Goal: Information Seeking & Learning: Compare options

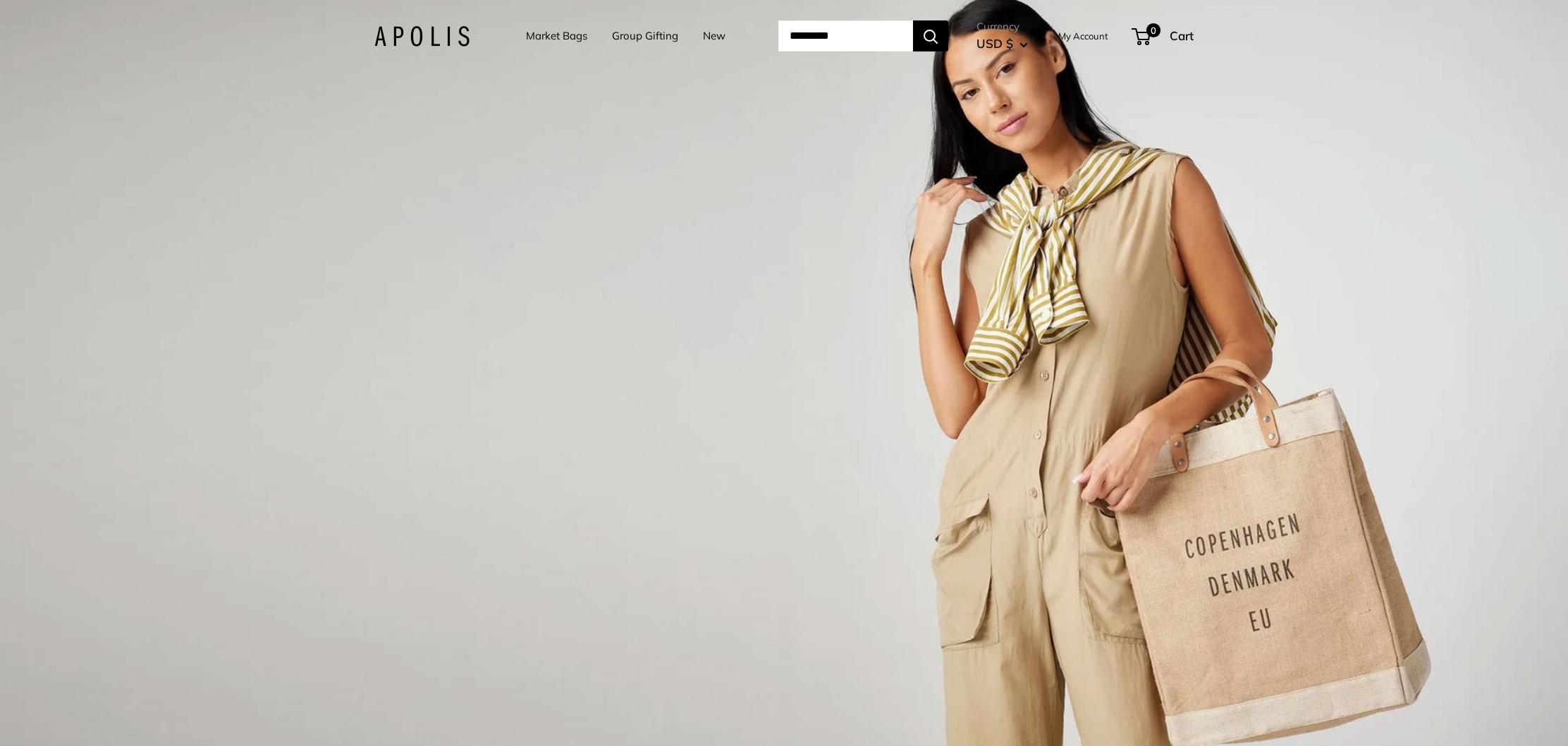
click at [526, 38] on link "Market Bags" at bounding box center [557, 36] width 61 height 20
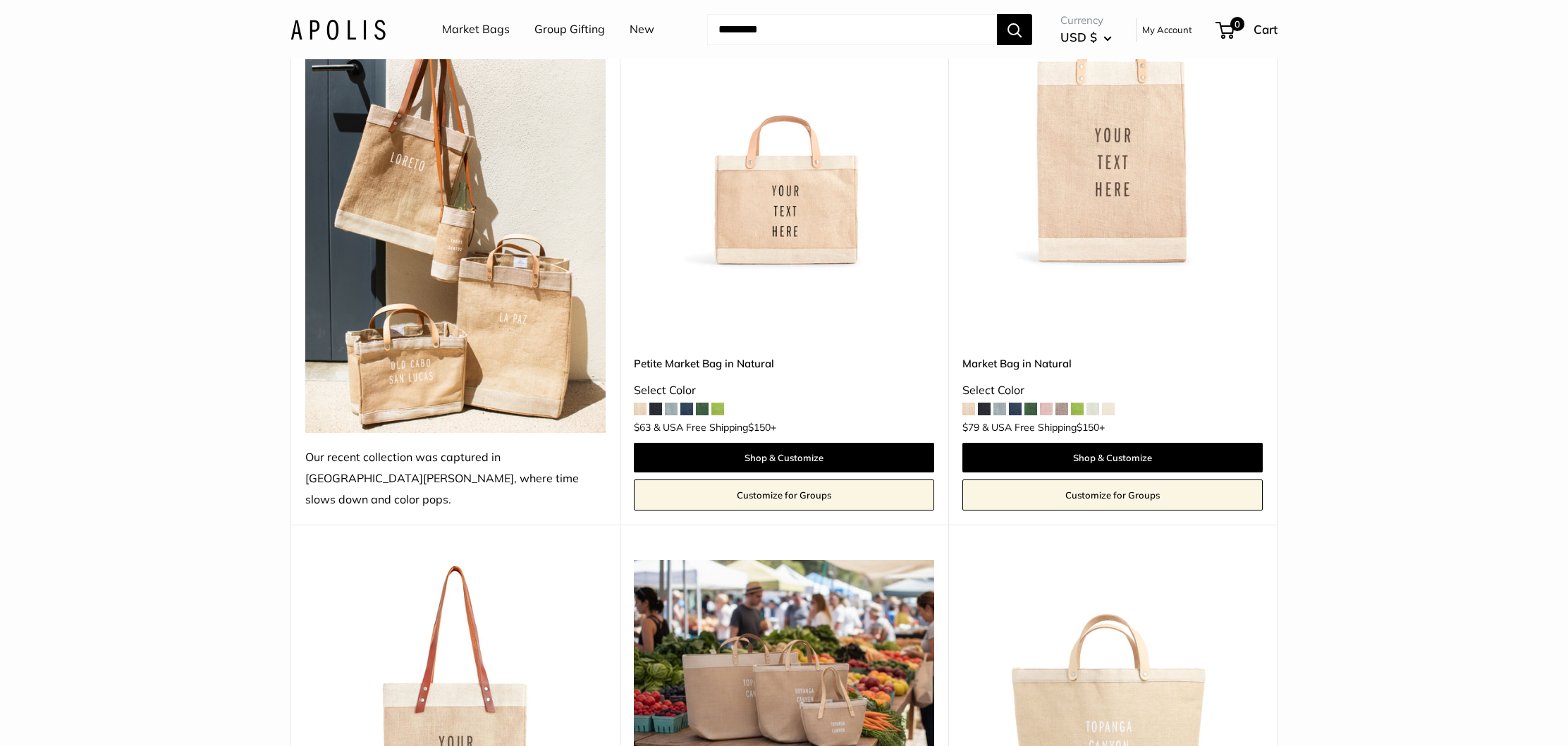
scroll to position [806, 0]
click at [0, 0] on img at bounding box center [0, 0] width 0 height 0
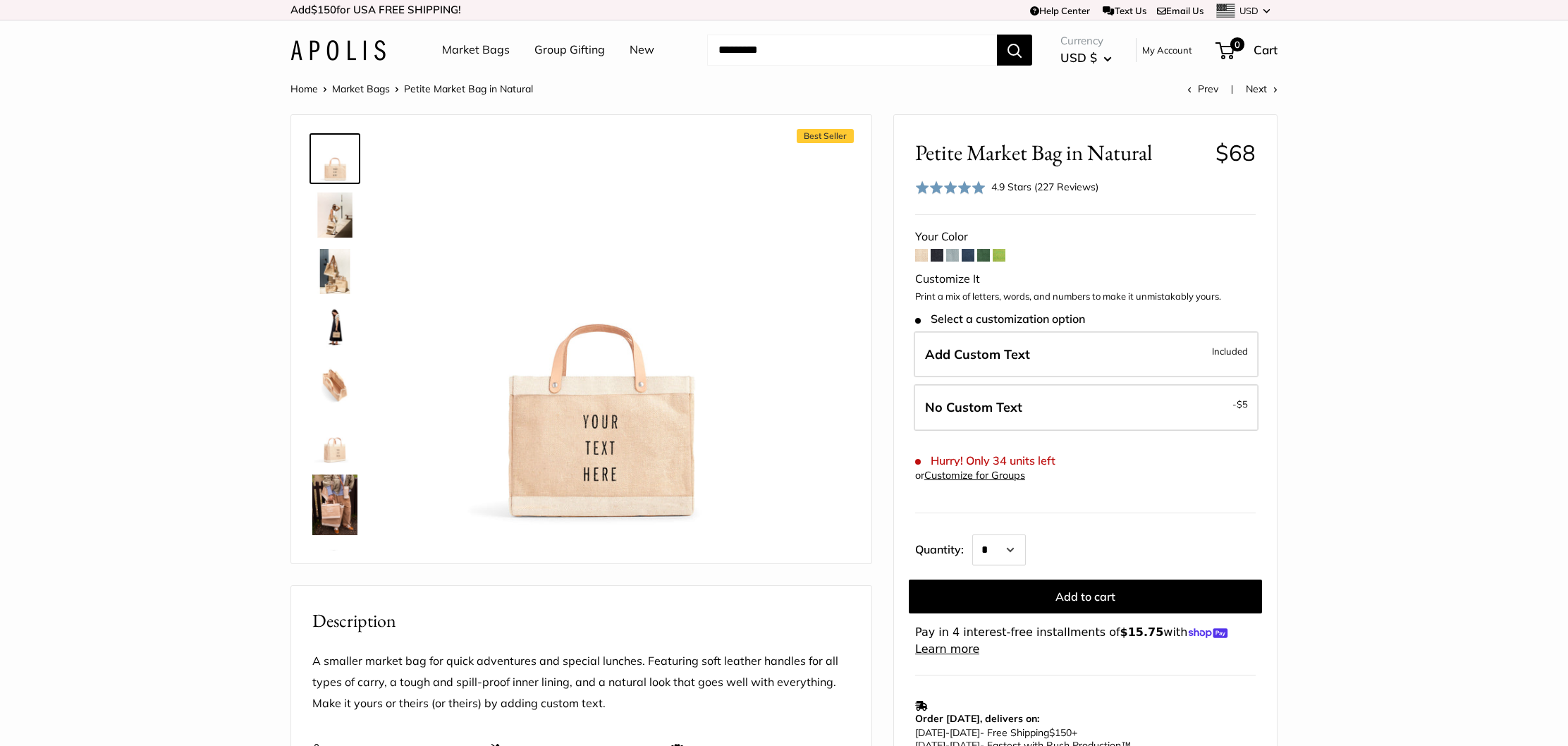
click at [331, 505] on img at bounding box center [334, 505] width 45 height 61
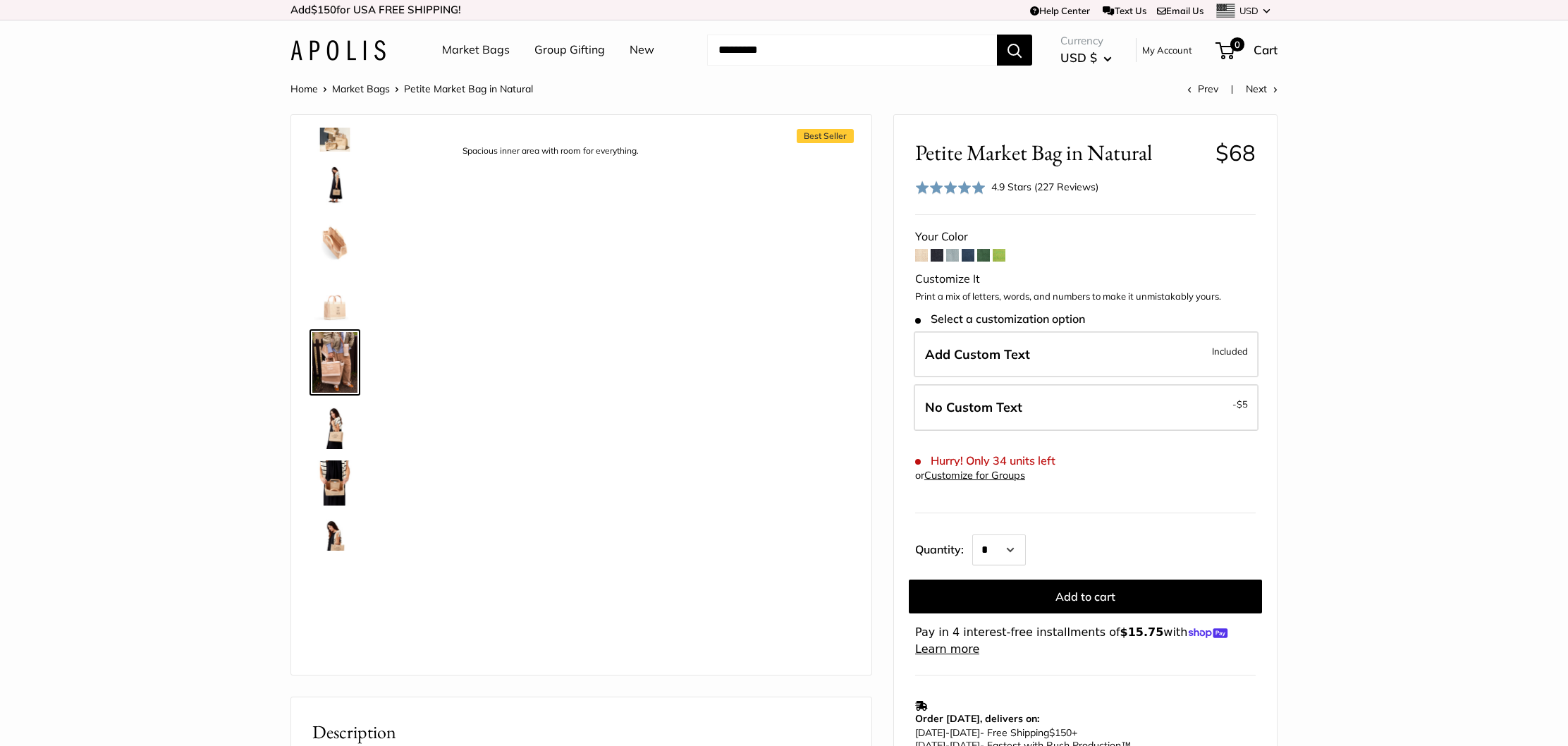
scroll to position [164, 0]
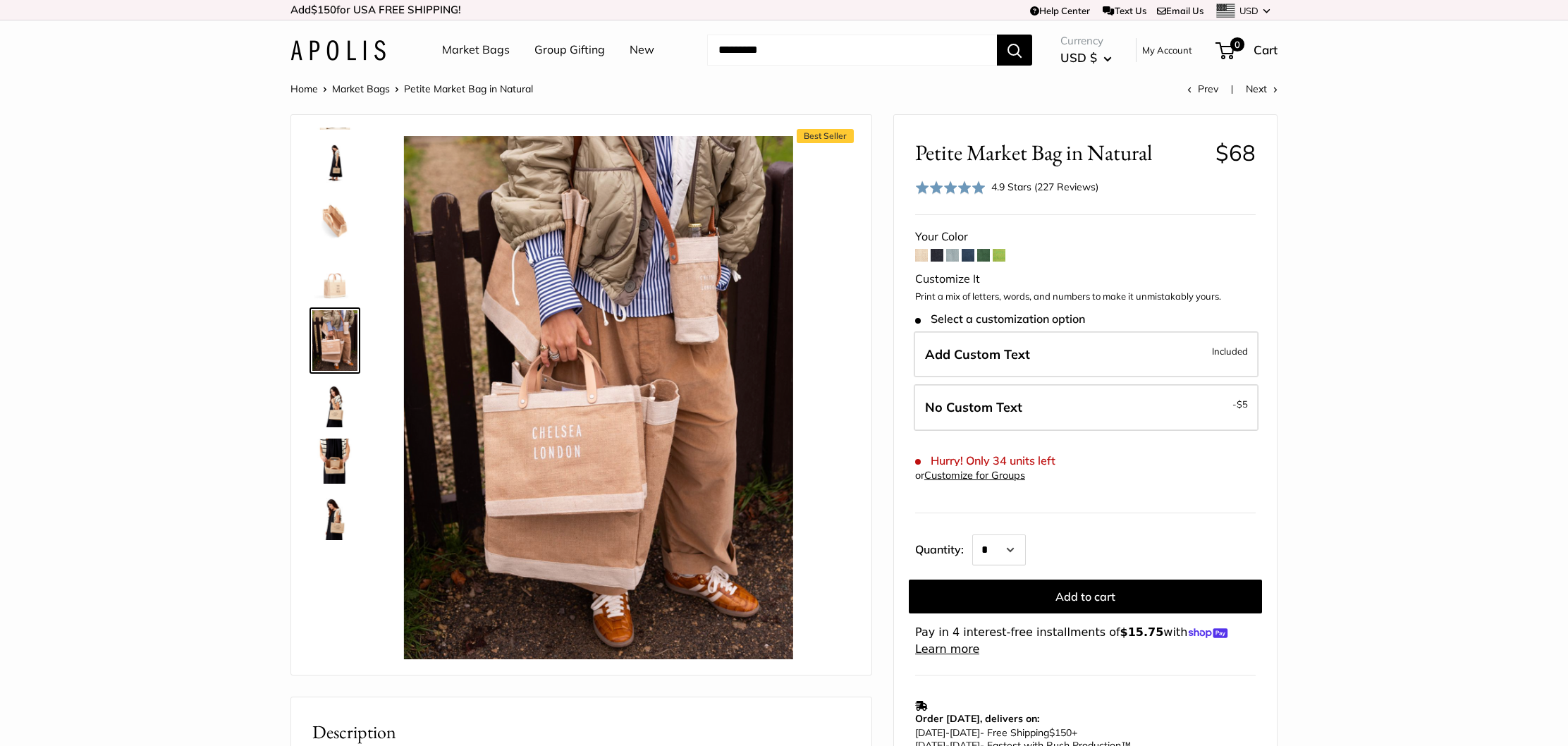
click at [337, 462] on img at bounding box center [334, 462] width 45 height 45
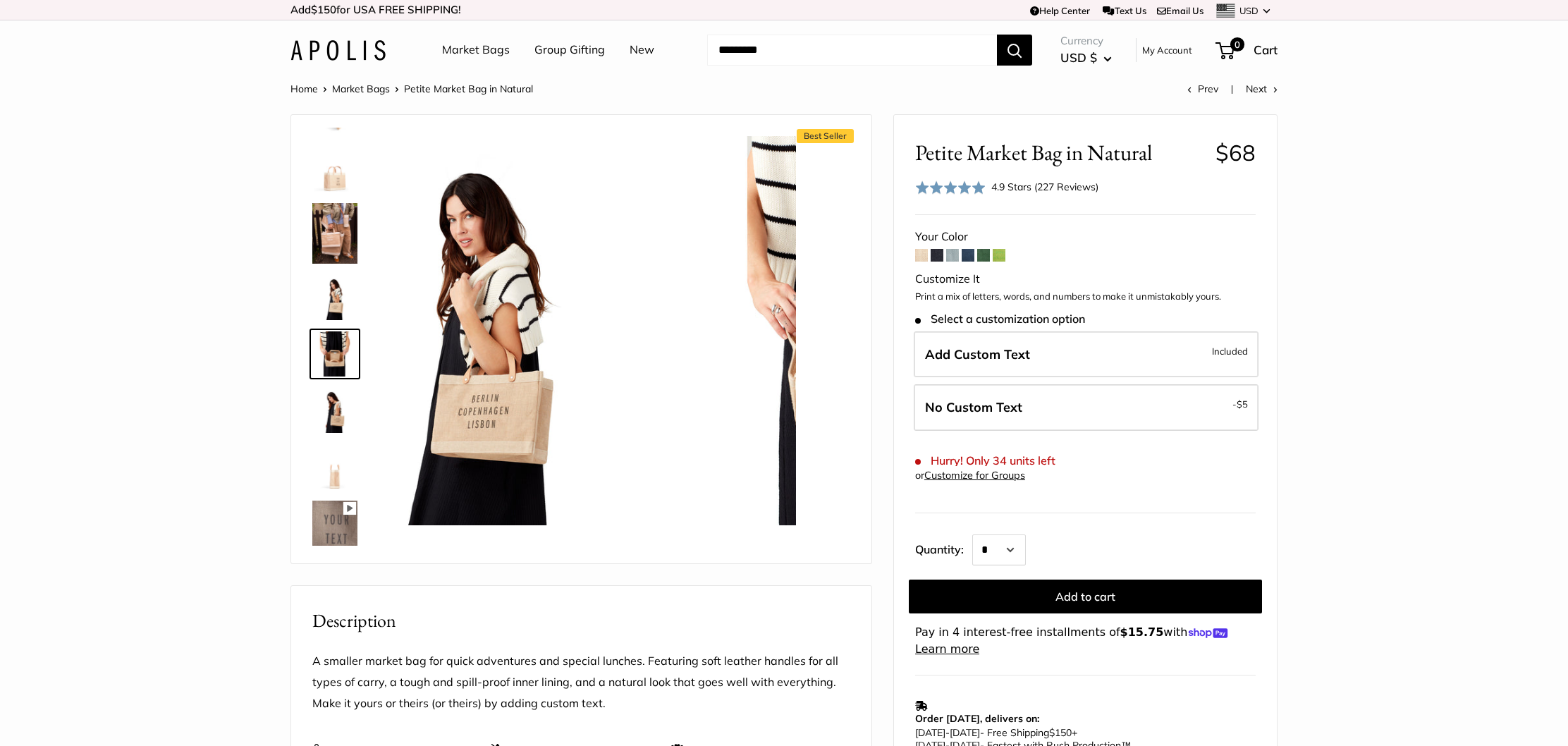
scroll to position [285, 0]
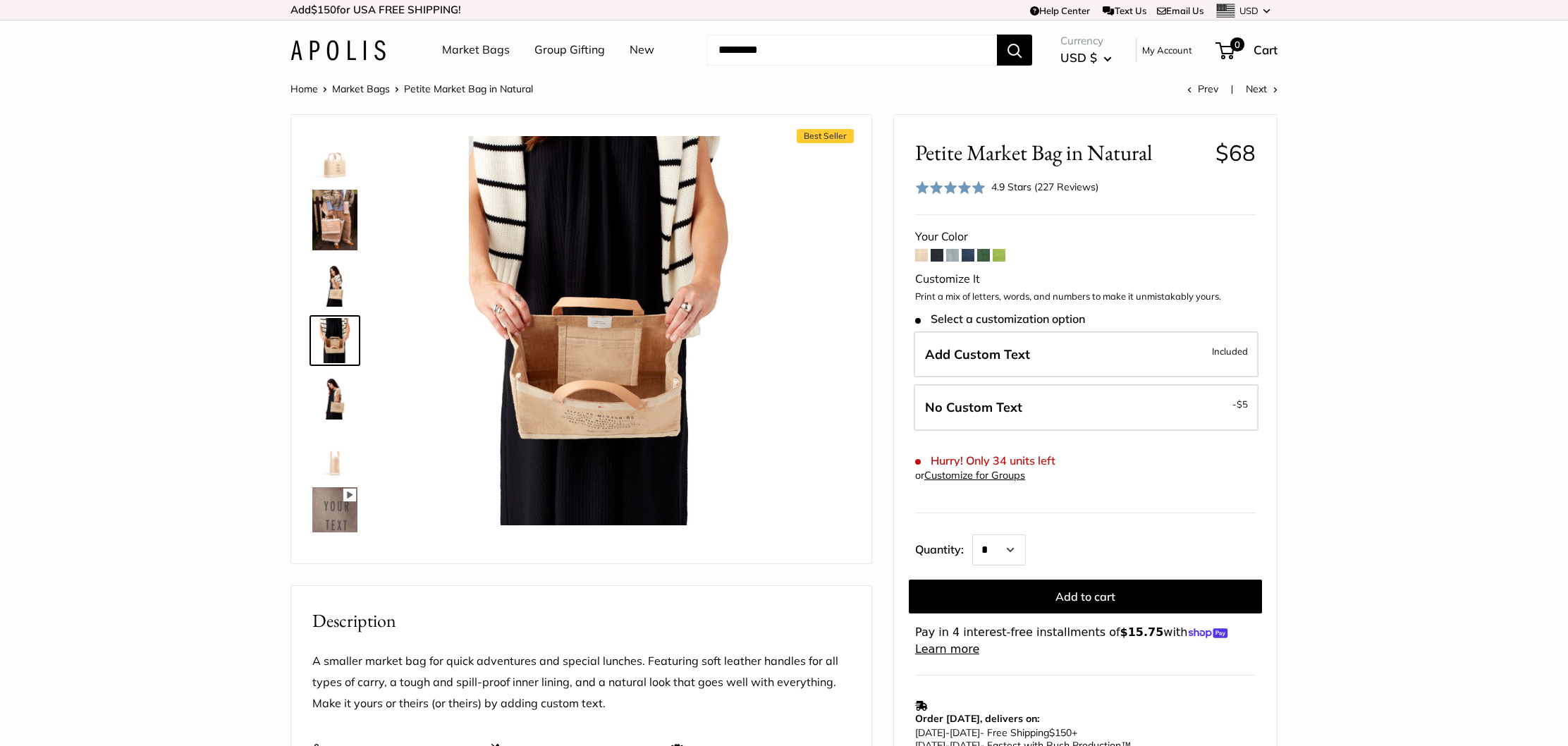
click at [339, 522] on img at bounding box center [334, 510] width 45 height 45
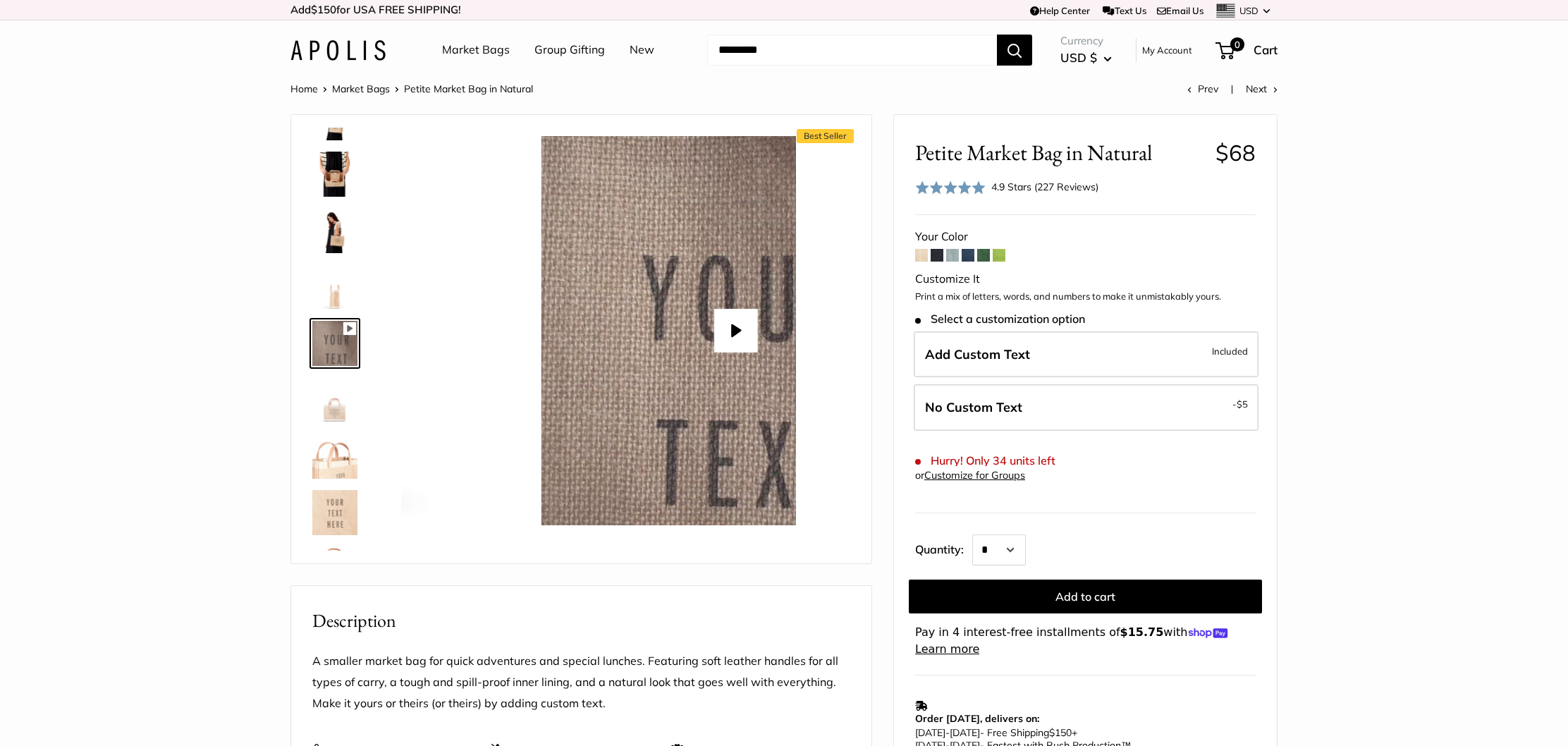
scroll to position [455, 0]
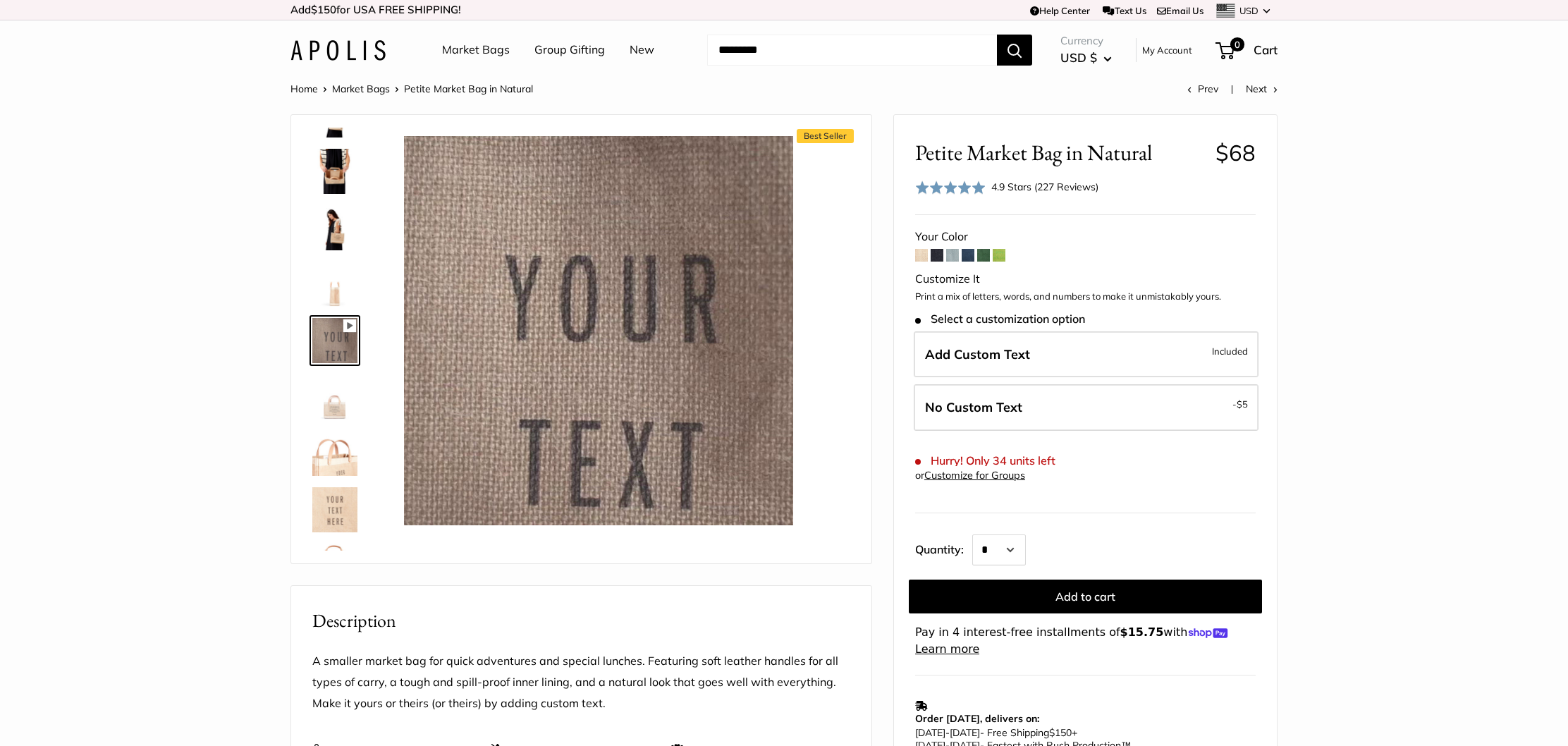
click at [342, 411] on img at bounding box center [334, 398] width 45 height 45
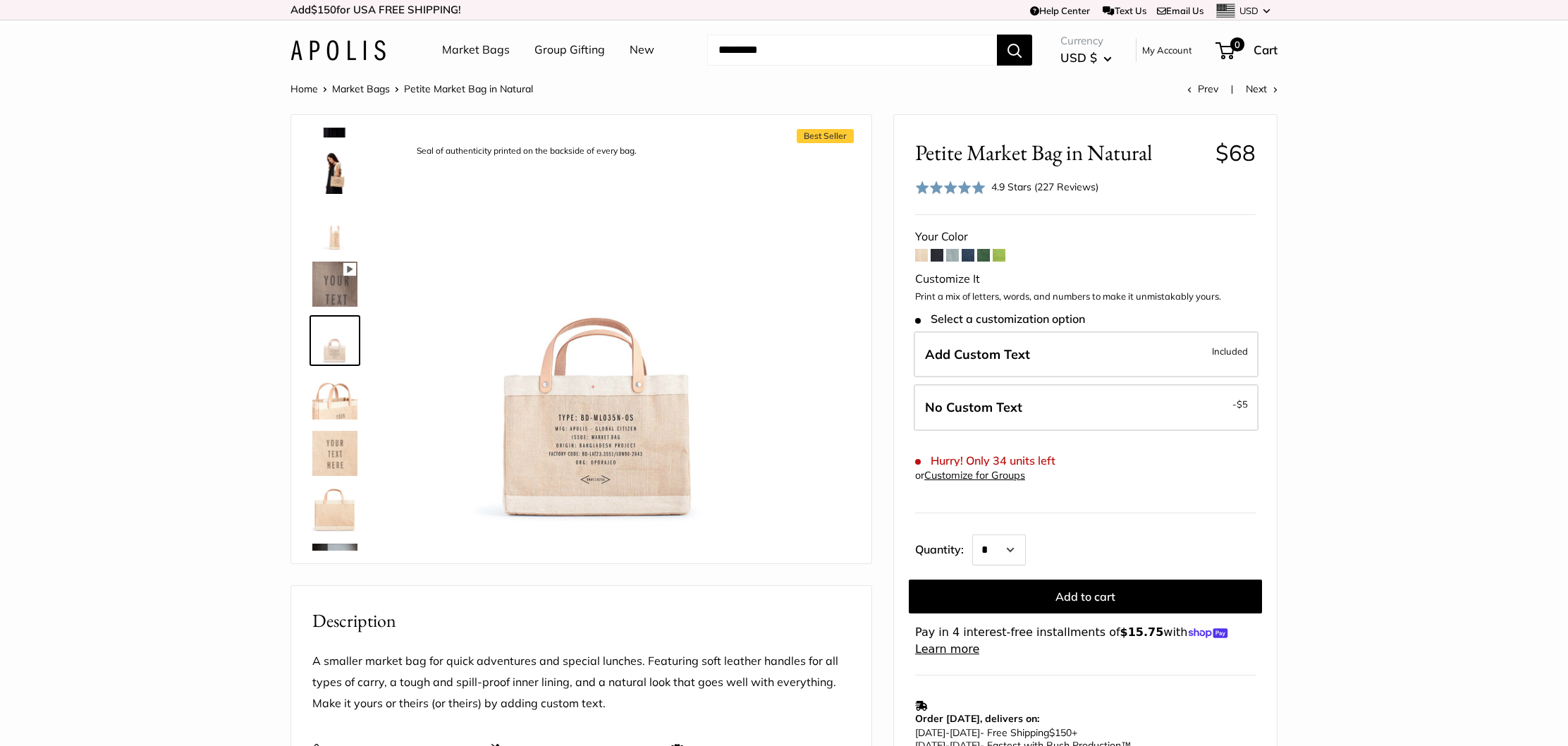
type input "*****"
drag, startPoint x: 328, startPoint y: 231, endPoint x: 328, endPoint y: 210, distance: 21.0
click at [328, 231] on img at bounding box center [334, 228] width 45 height 45
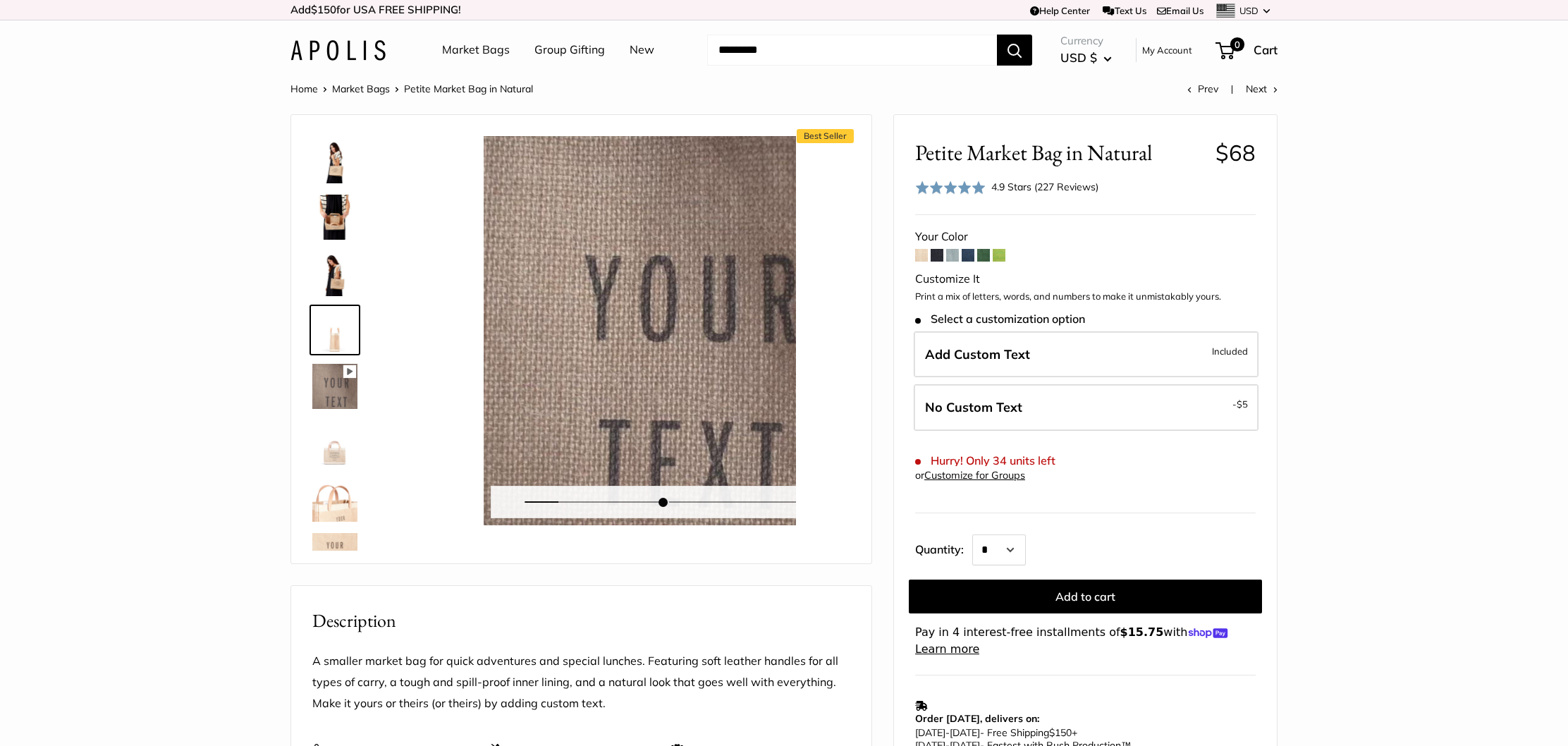
scroll to position [398, 0]
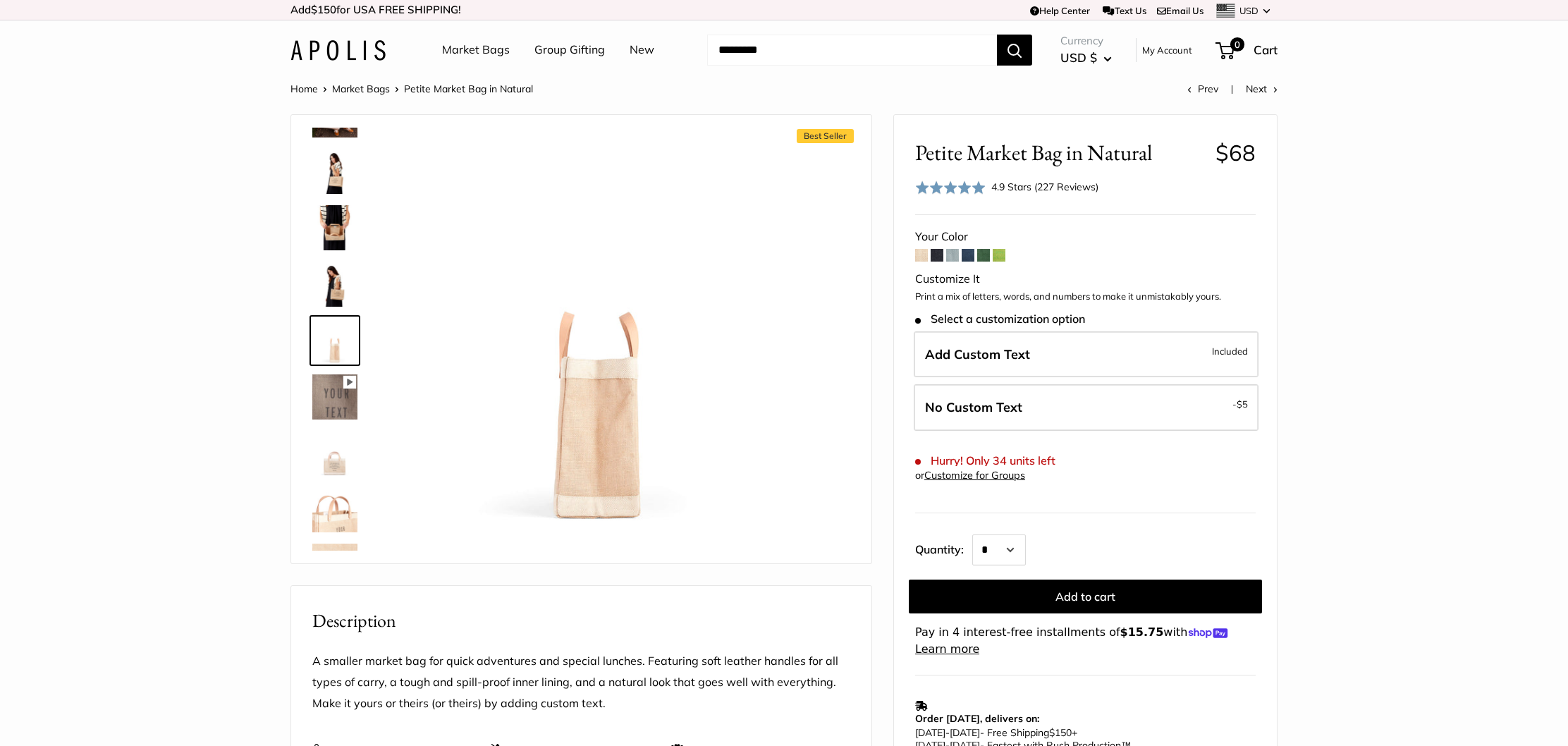
click at [331, 186] on img at bounding box center [334, 171] width 45 height 45
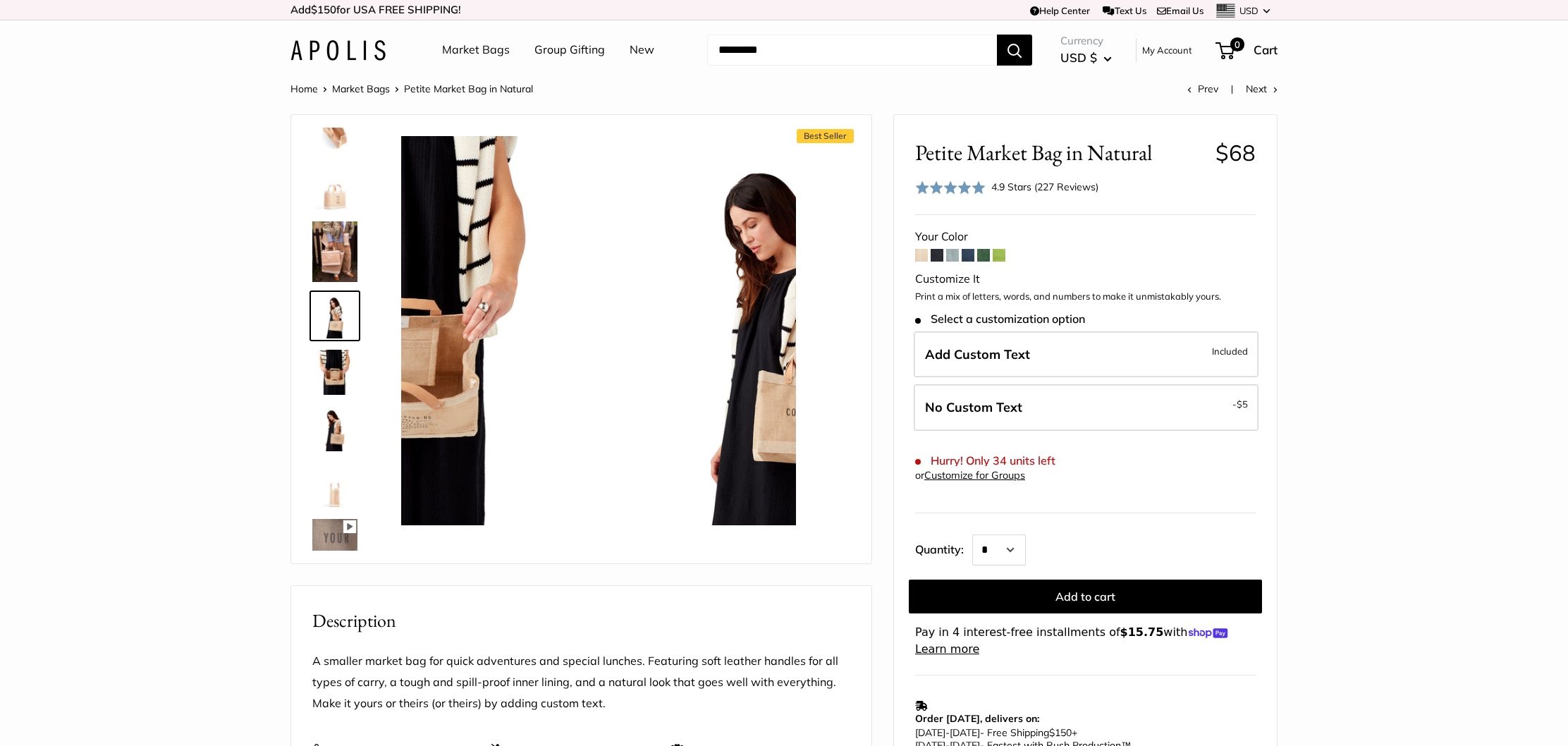
scroll to position [228, 0]
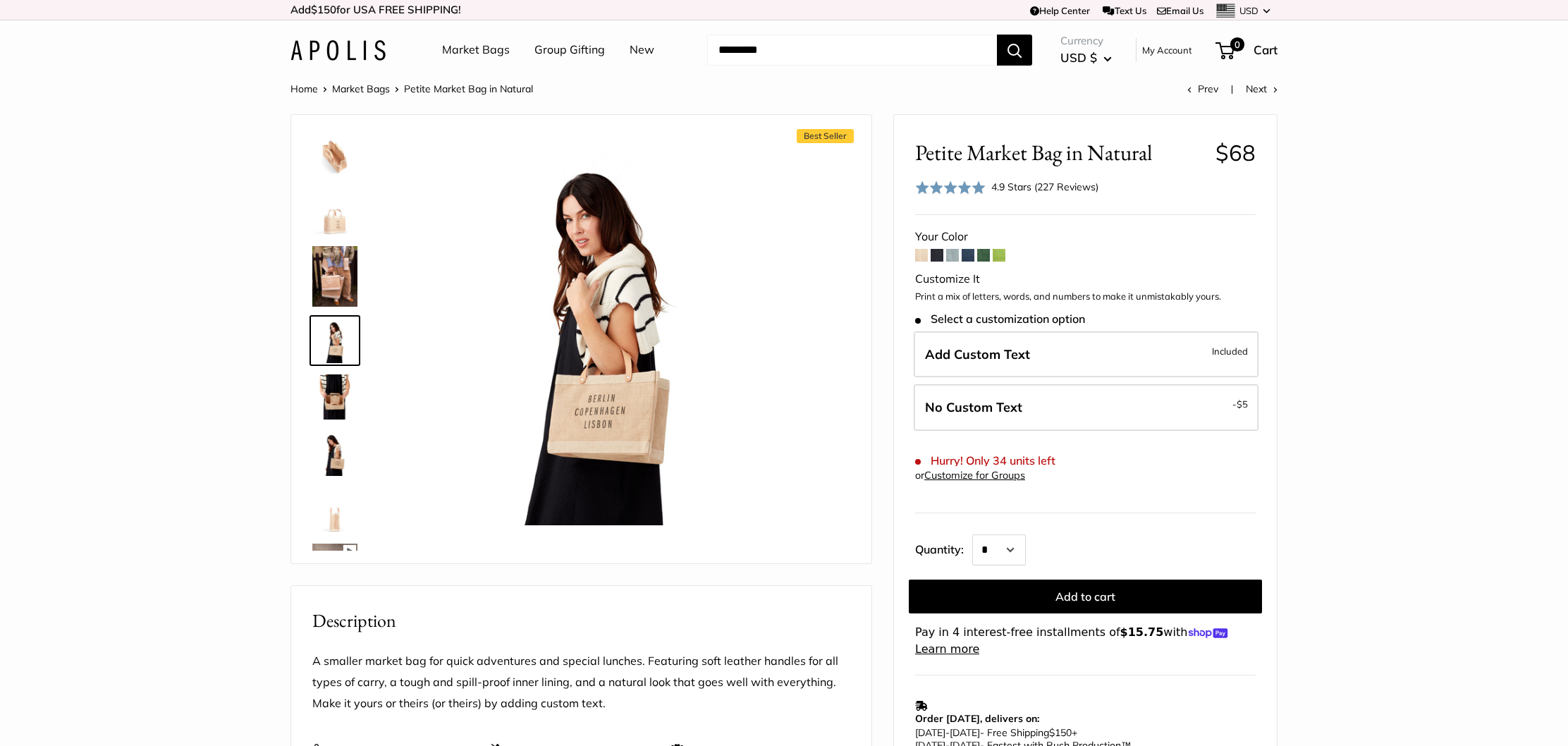
click at [337, 226] on img at bounding box center [334, 213] width 45 height 45
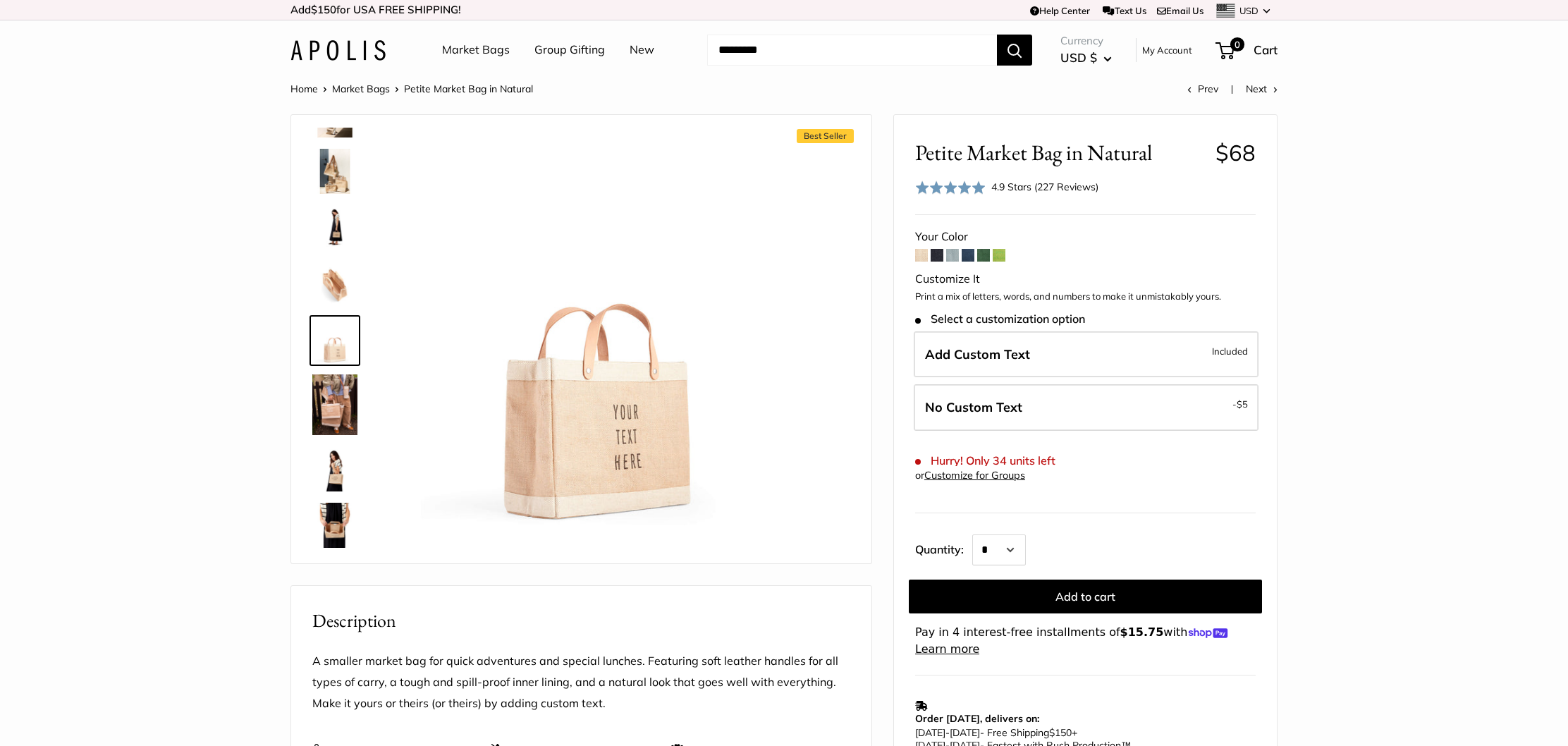
scroll to position [98, 0]
click at [332, 170] on img at bounding box center [334, 173] width 45 height 45
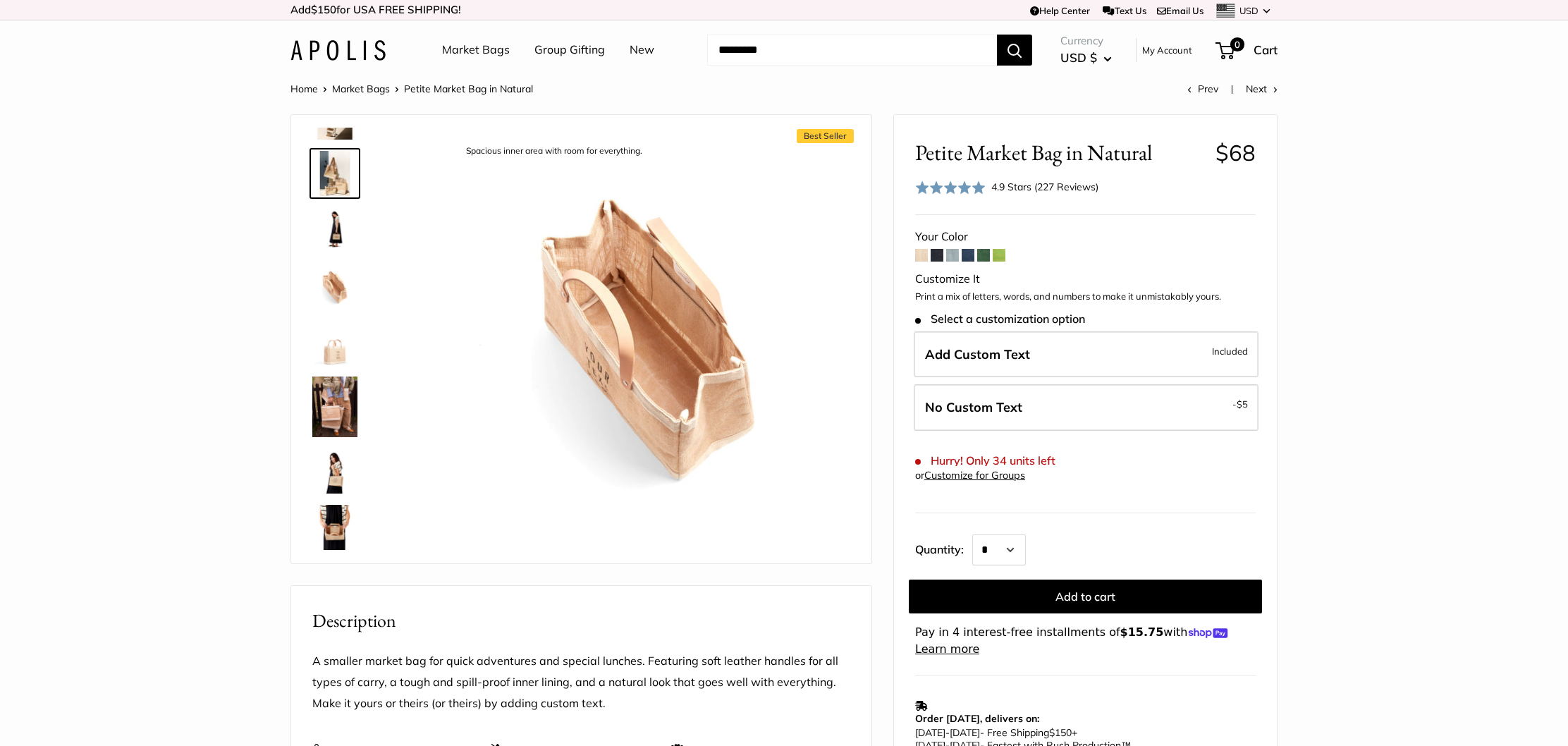
scroll to position [0, 0]
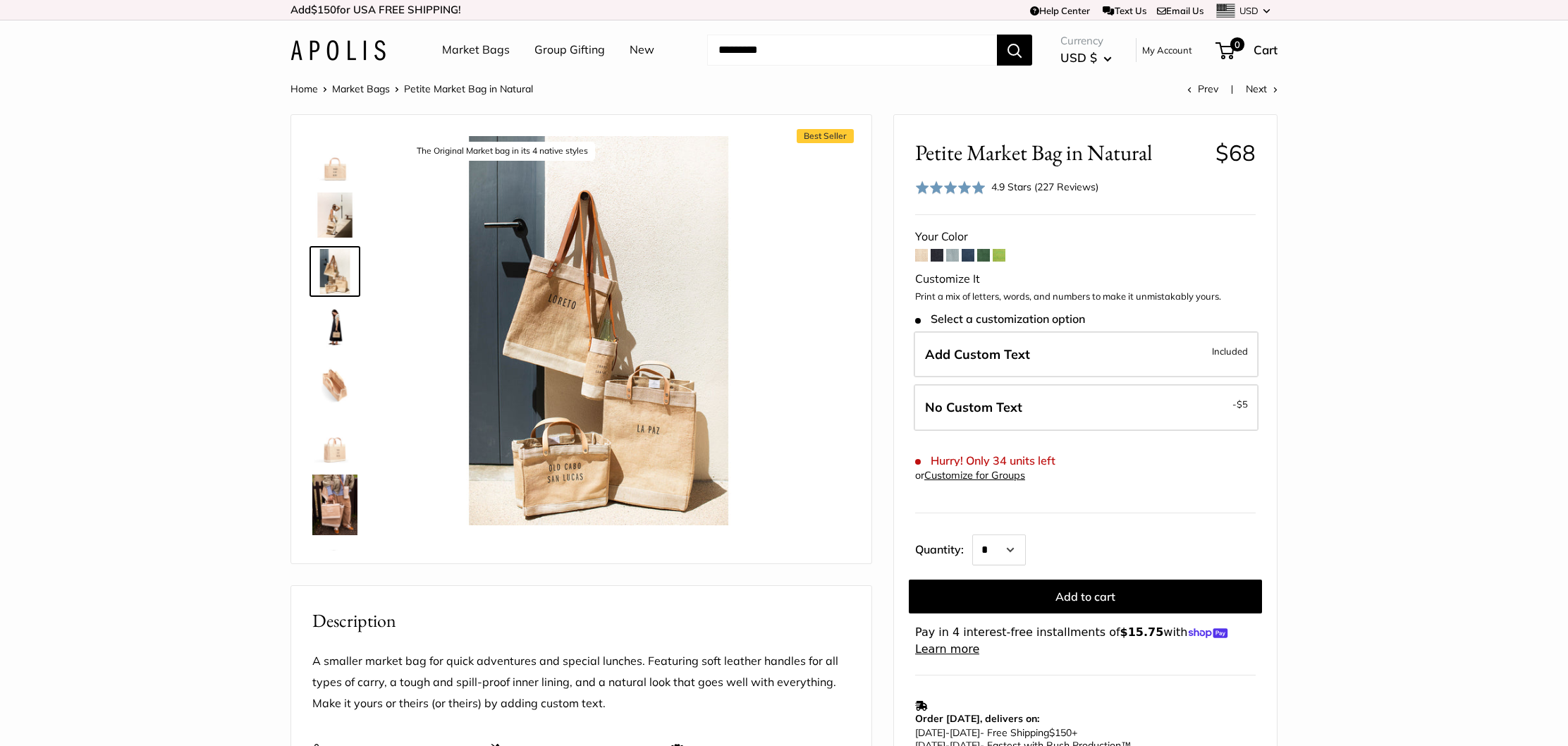
click at [333, 211] on img at bounding box center [334, 216] width 45 height 45
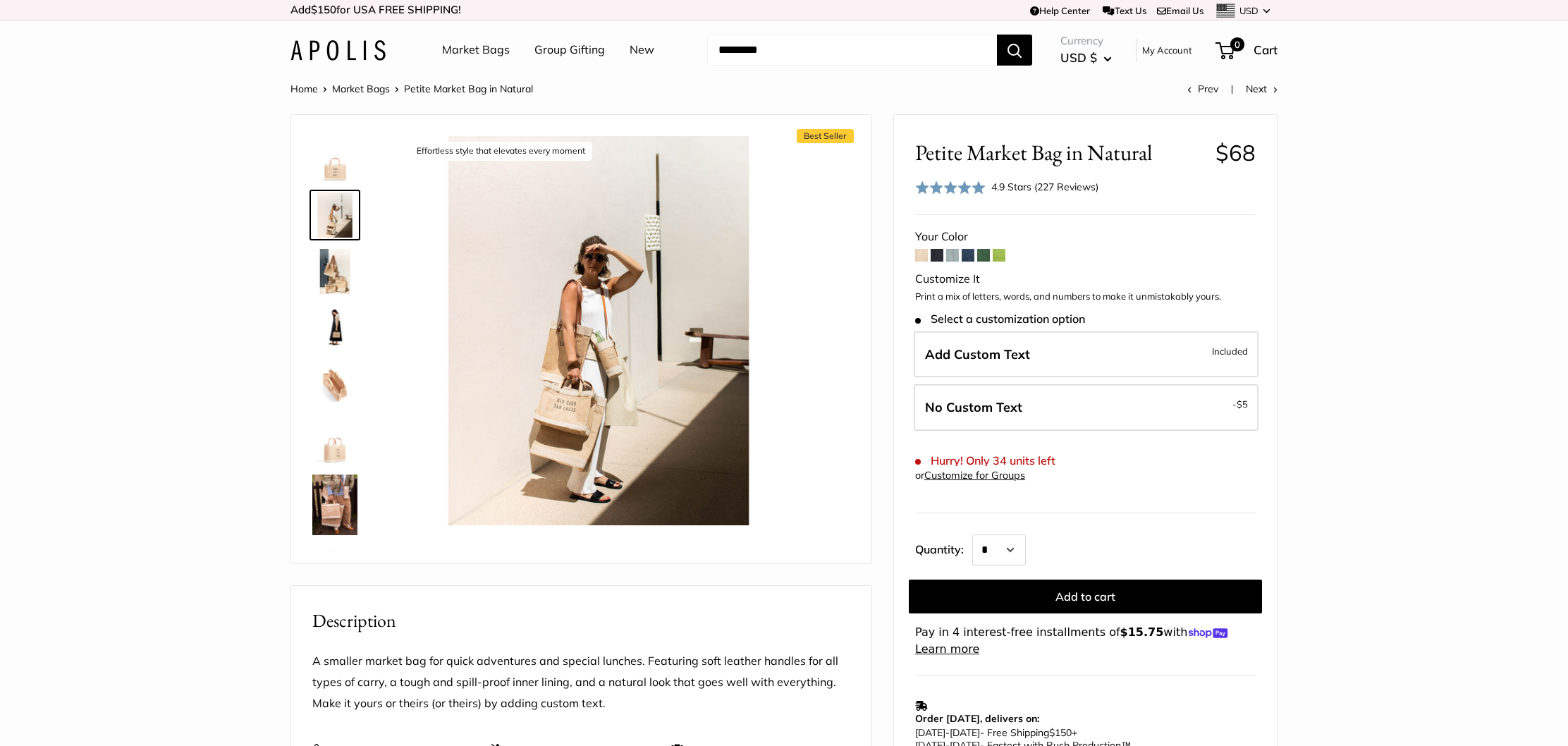
click at [335, 179] on img at bounding box center [334, 158] width 45 height 45
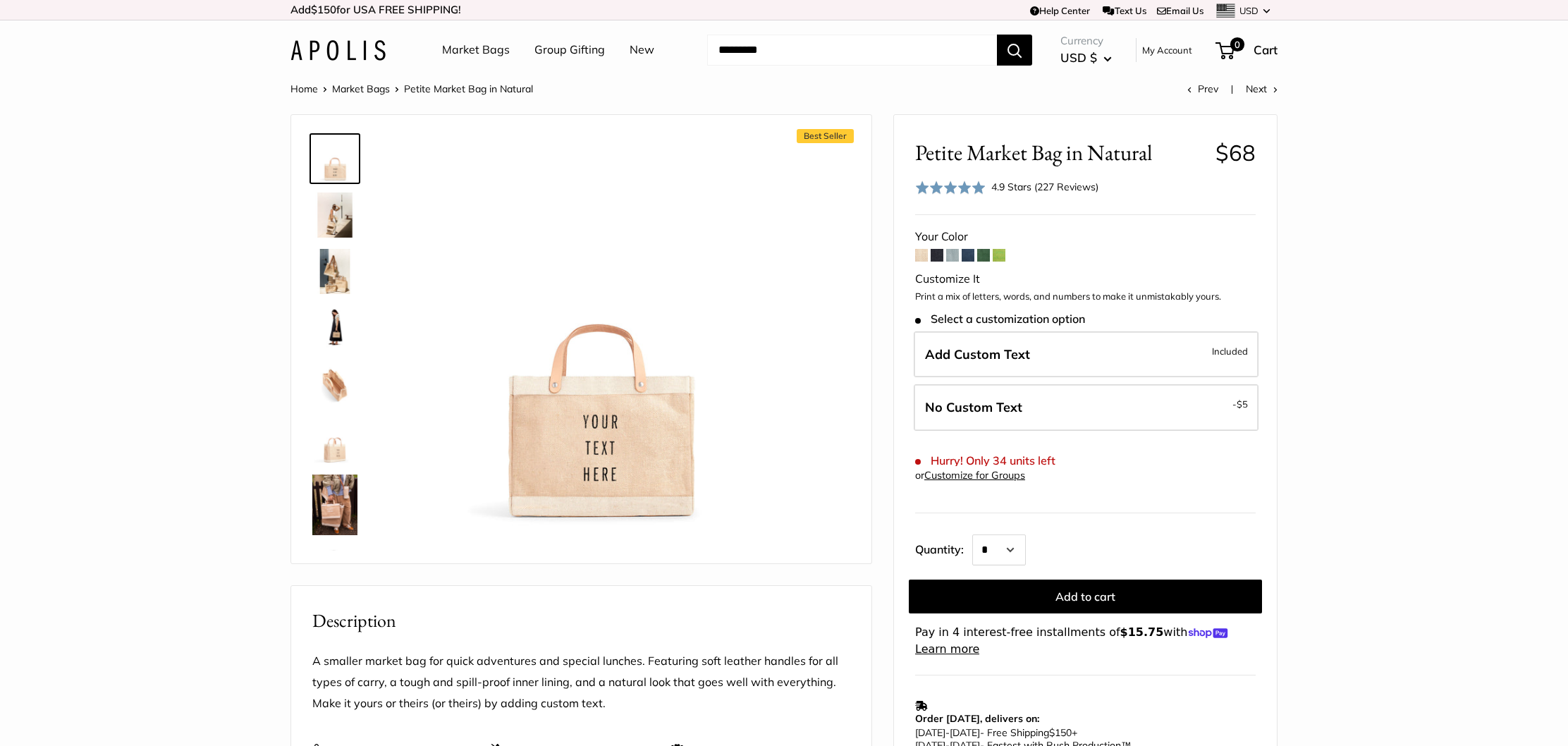
click at [917, 253] on span at bounding box center [921, 255] width 13 height 13
click at [936, 254] on span at bounding box center [936, 255] width 13 height 13
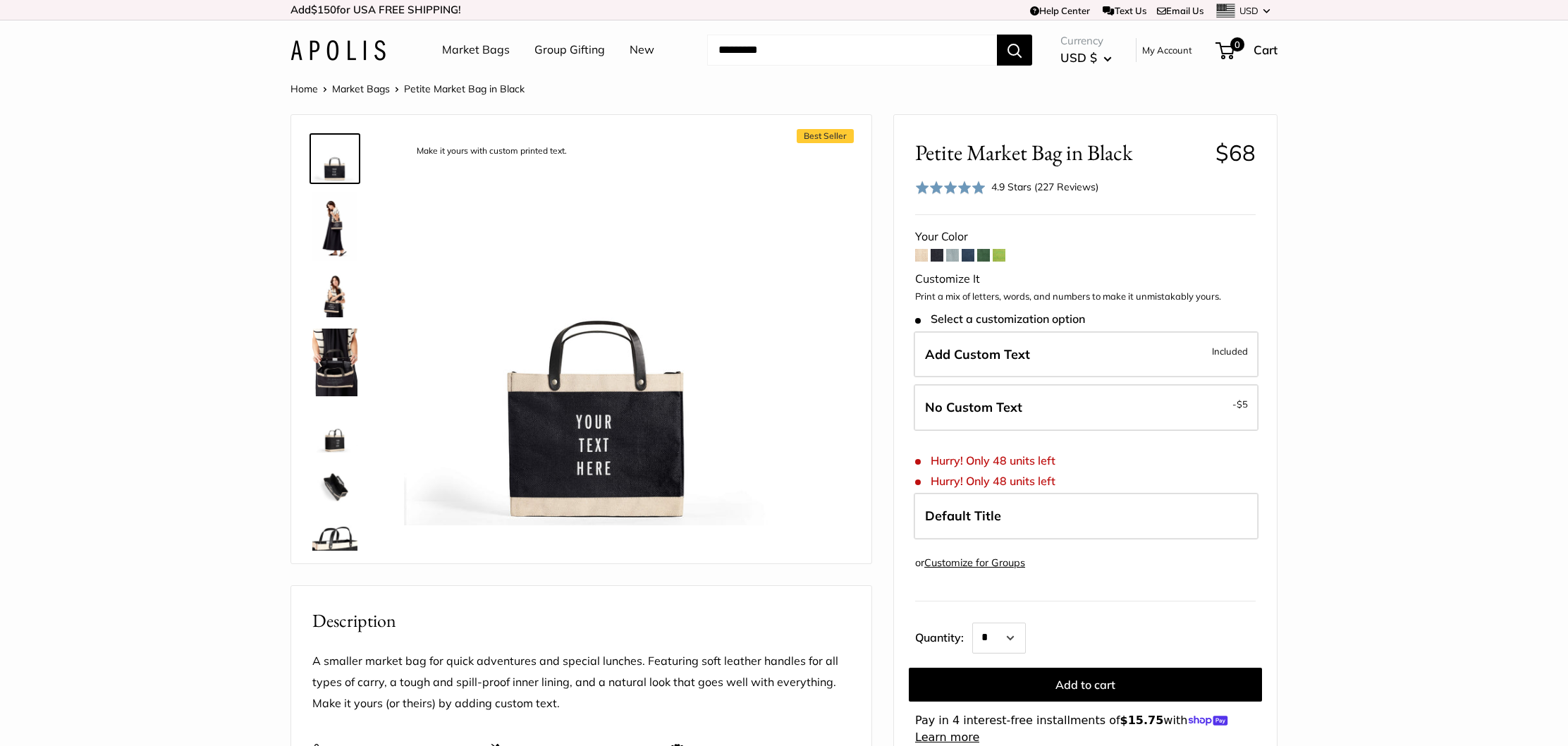
click at [952, 256] on span at bounding box center [952, 255] width 13 height 13
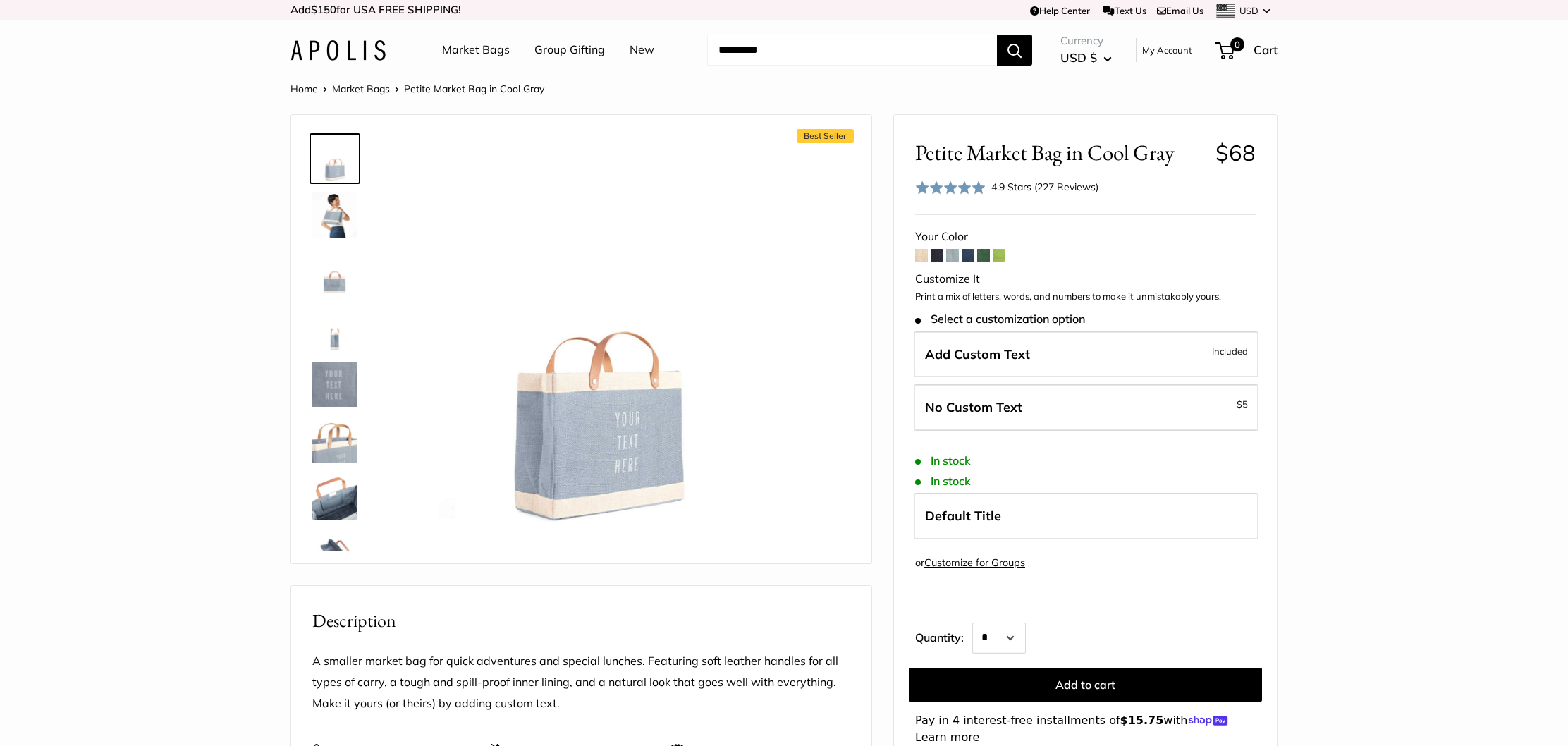
click at [969, 254] on span at bounding box center [968, 255] width 13 height 13
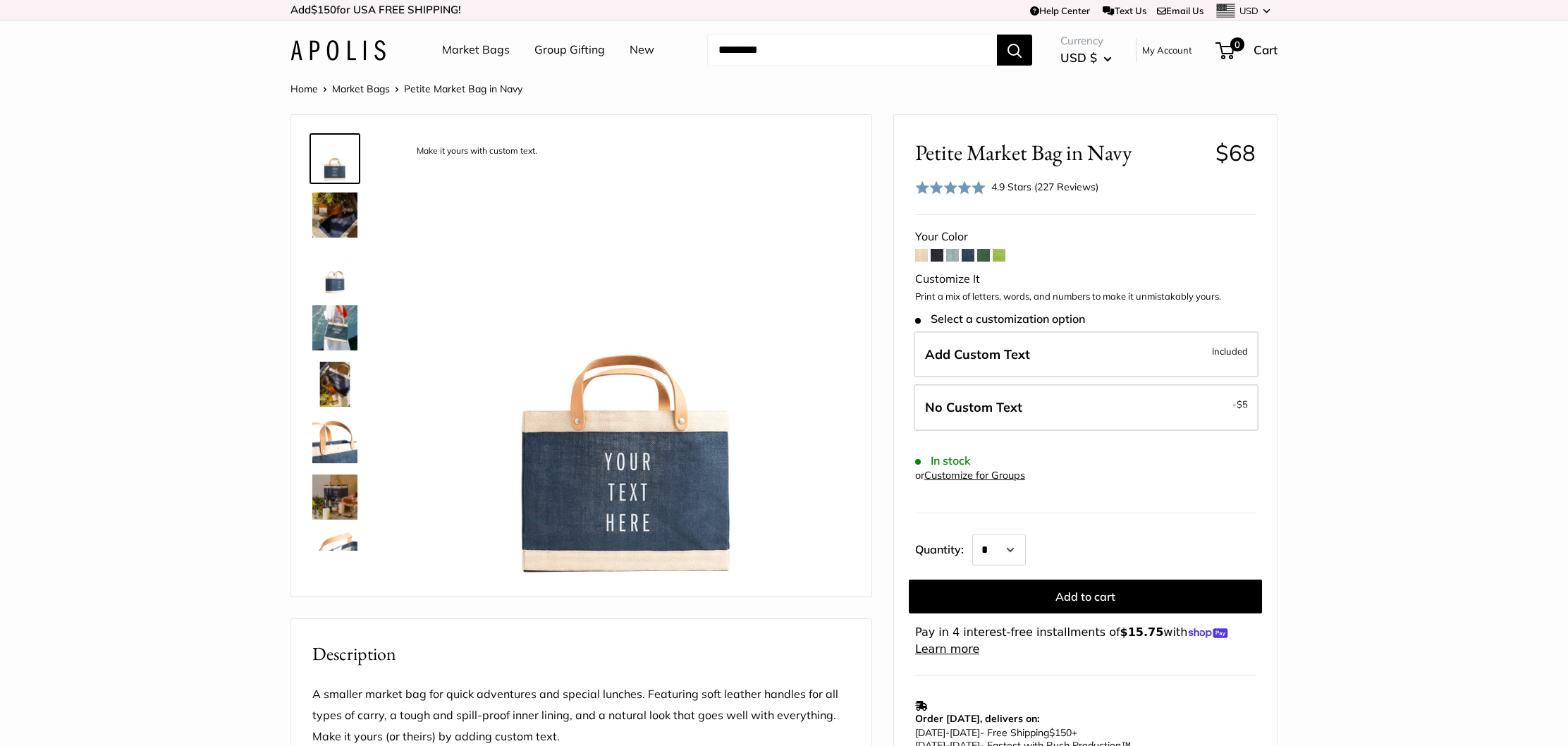
click at [983, 254] on span at bounding box center [983, 255] width 13 height 13
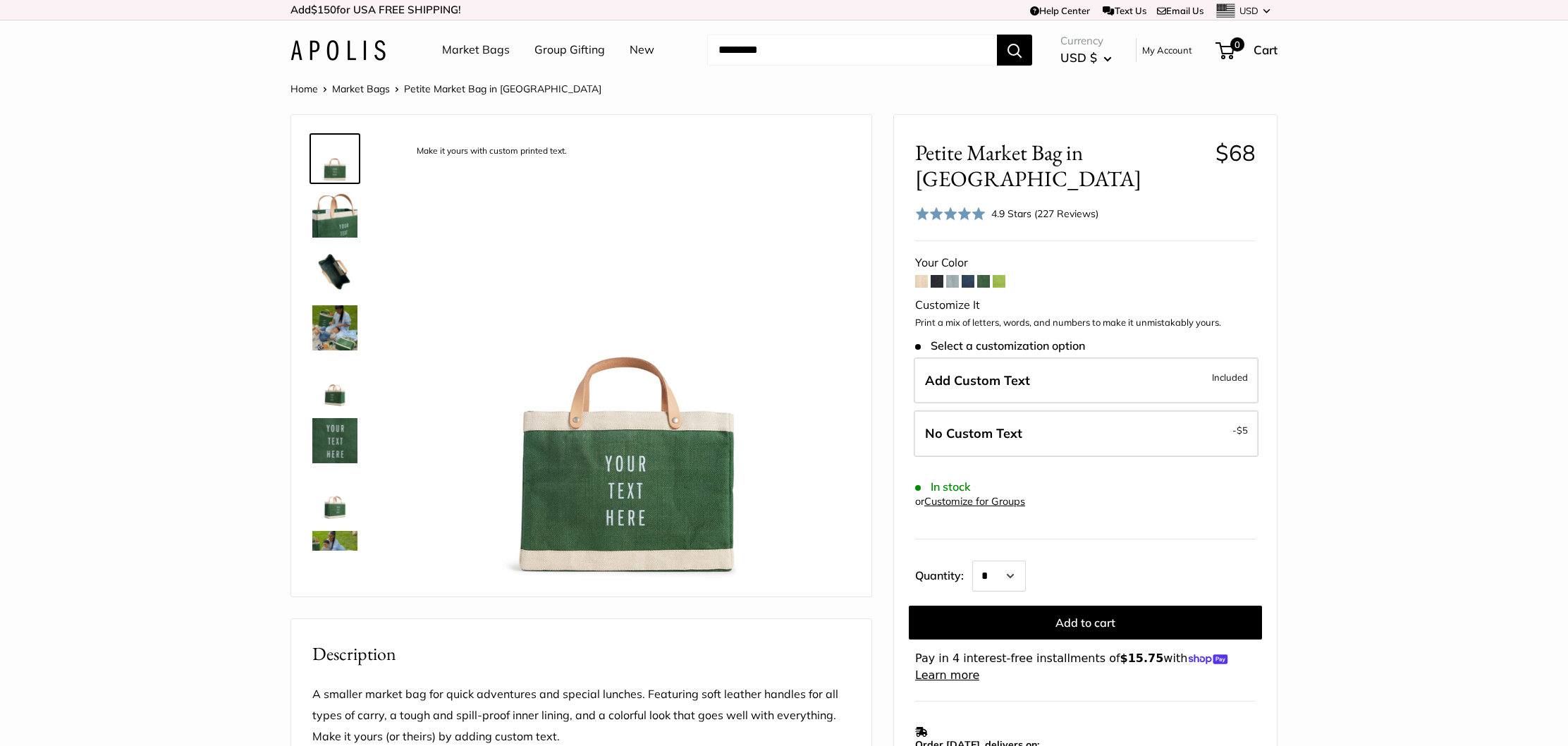
click at [999, 276] on span at bounding box center [998, 281] width 13 height 13
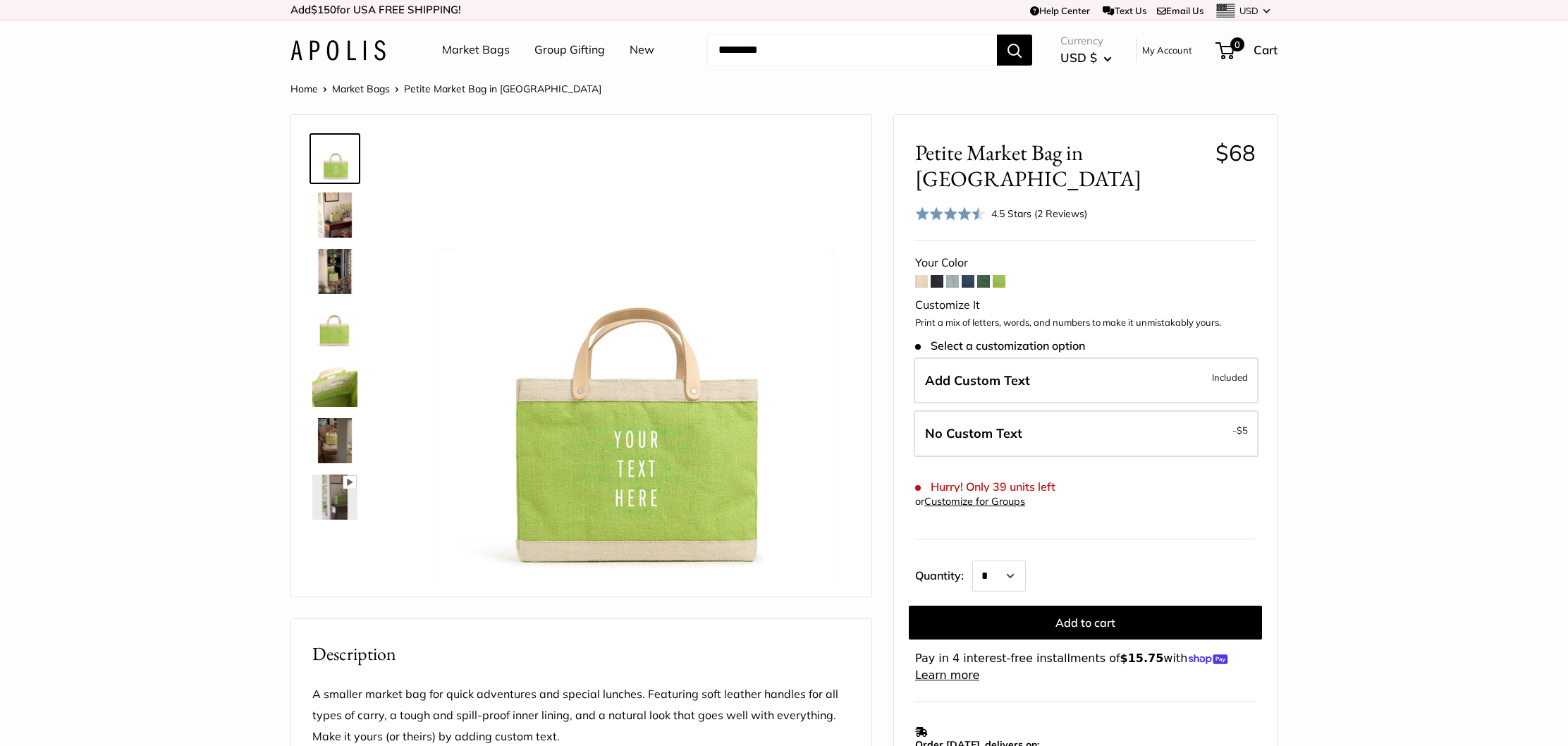
click at [970, 276] on span at bounding box center [968, 281] width 13 height 13
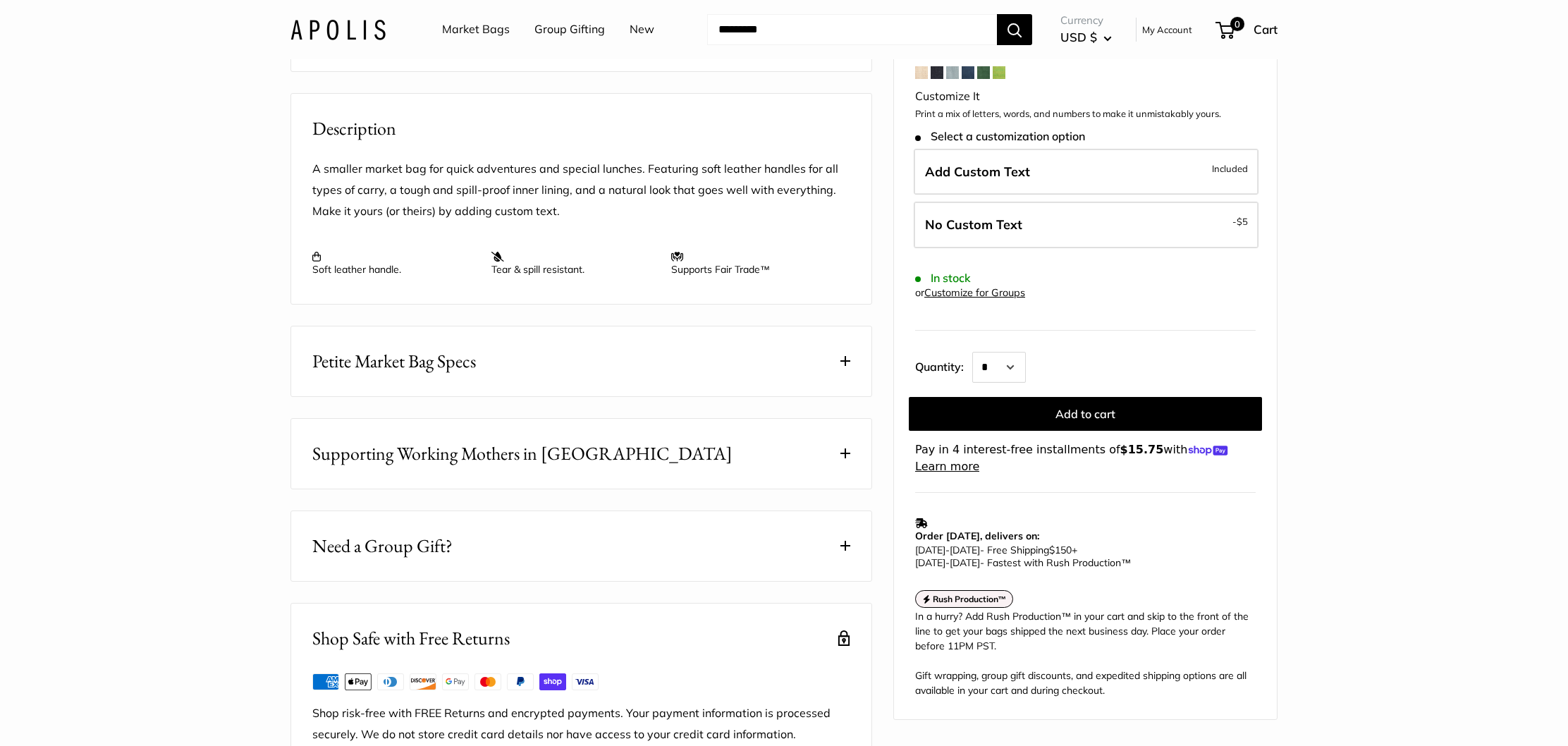
scroll to position [527, 0]
click at [845, 365] on span at bounding box center [845, 360] width 10 height 10
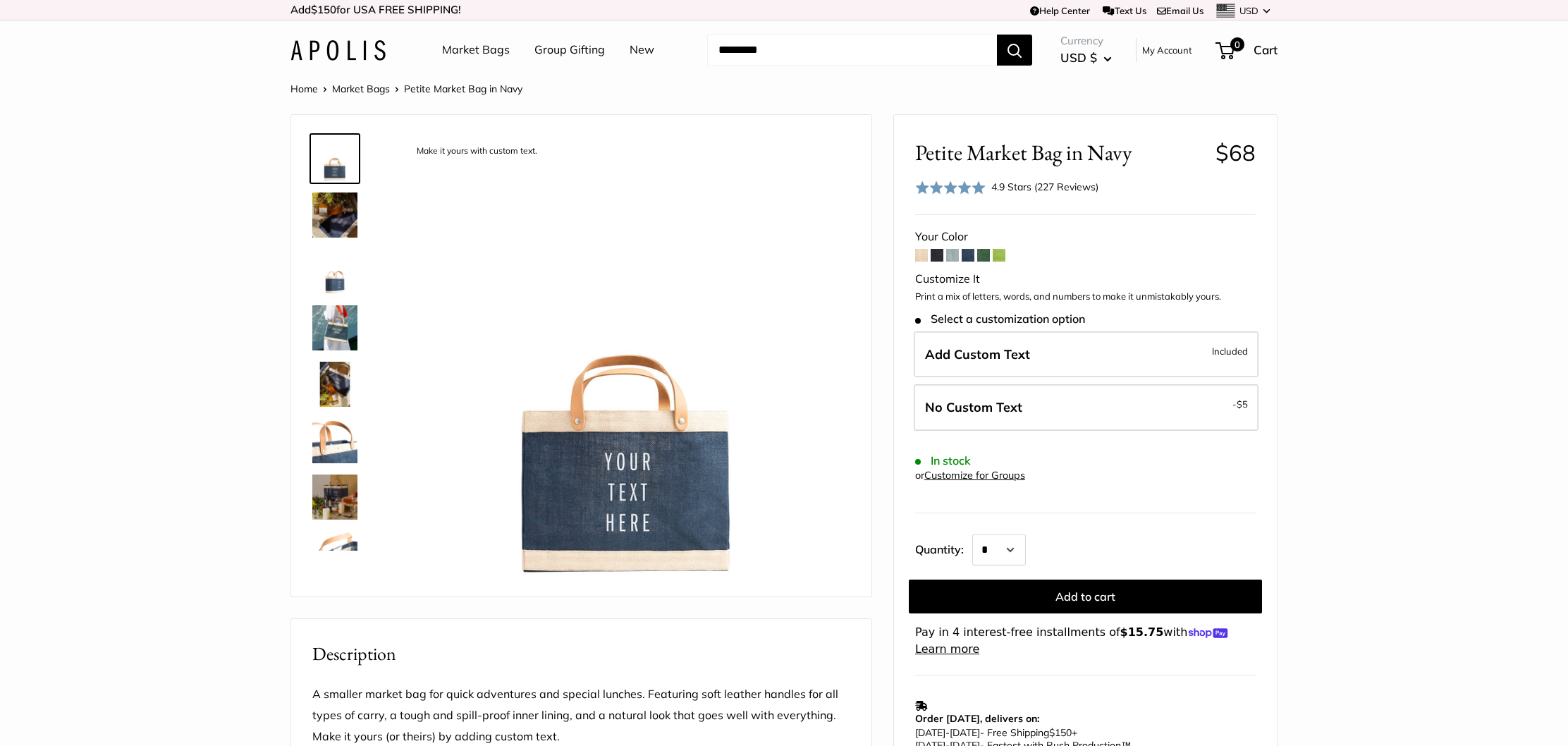
scroll to position [0, 0]
click at [339, 328] on img at bounding box center [334, 328] width 45 height 45
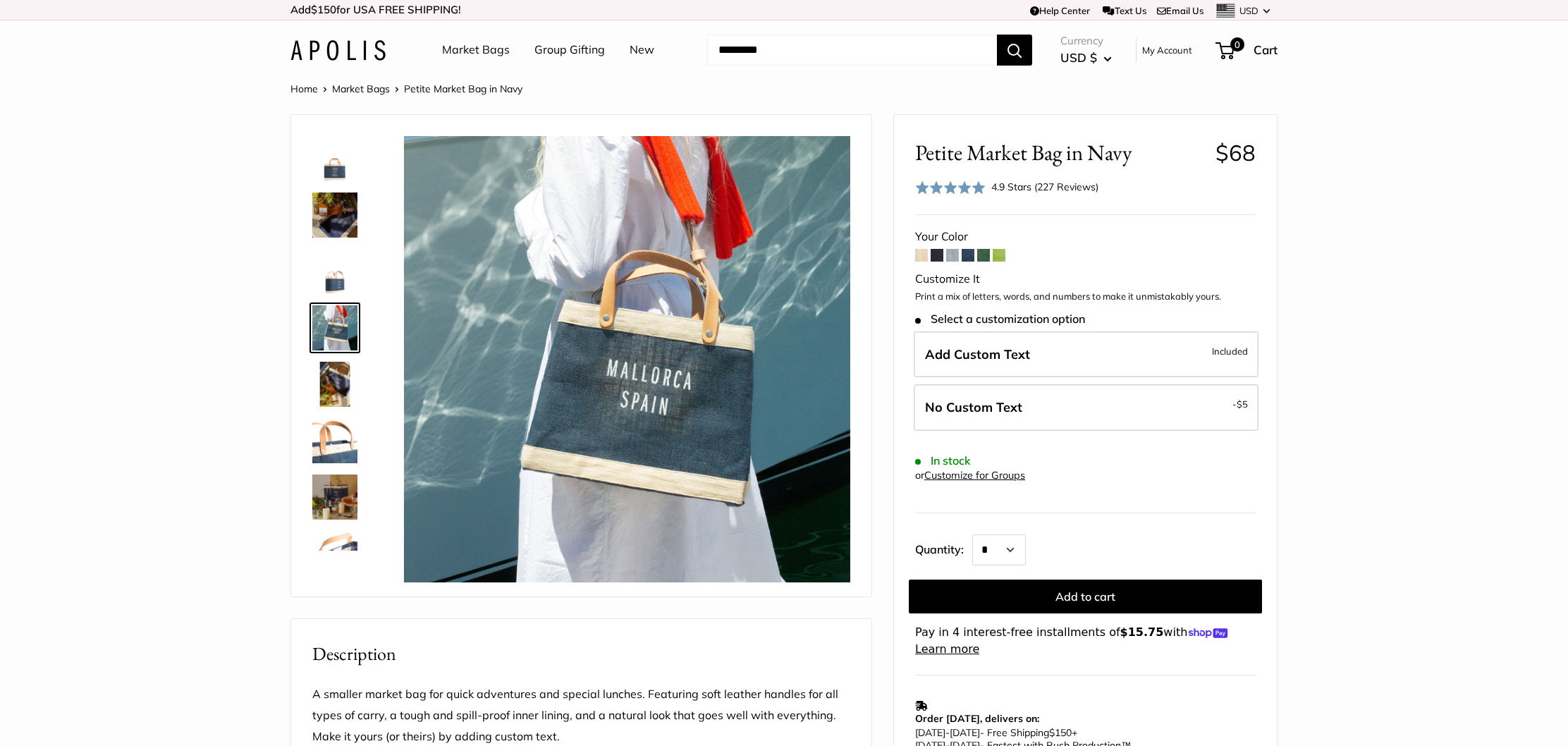
click at [330, 278] on img at bounding box center [334, 272] width 45 height 45
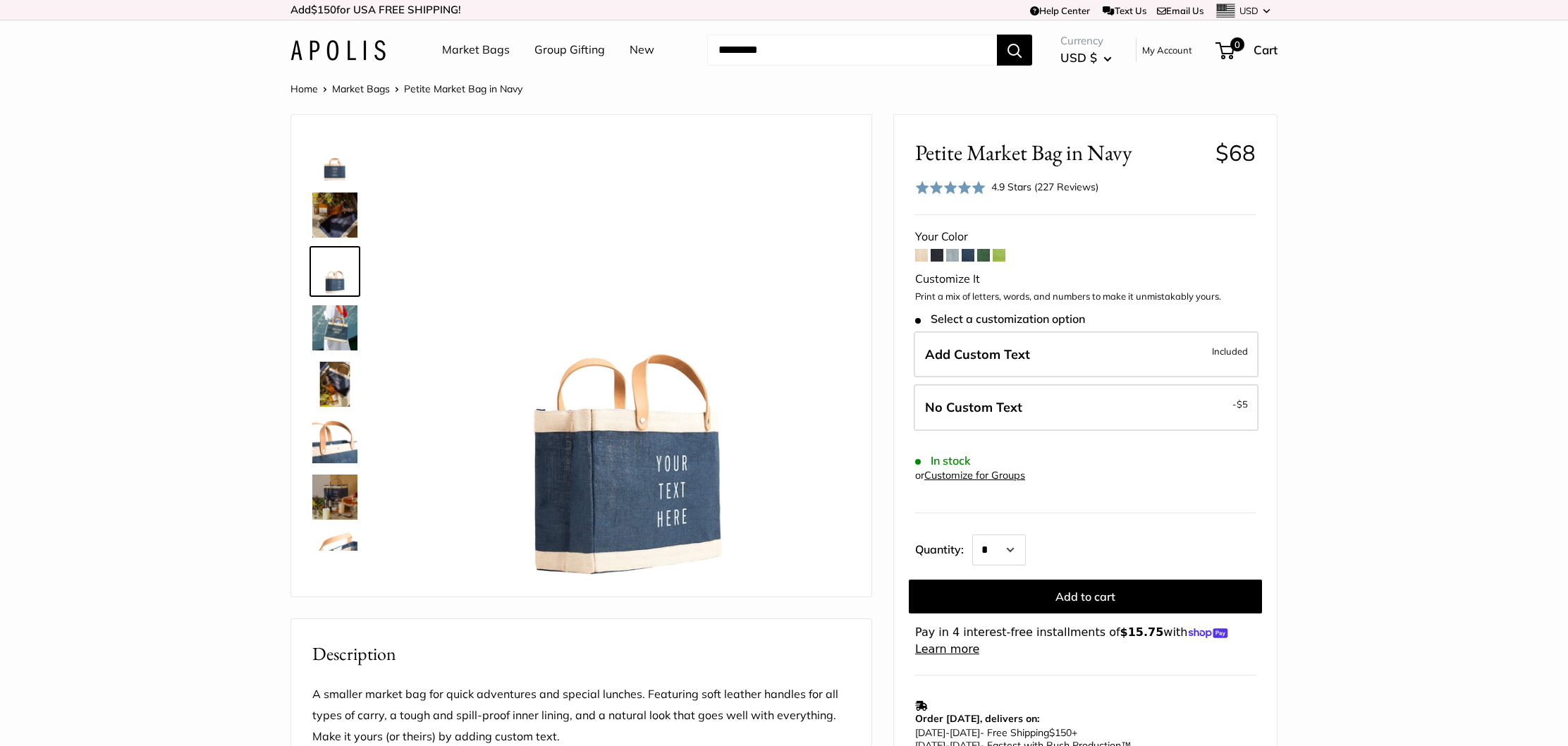
click at [330, 227] on img at bounding box center [334, 216] width 45 height 45
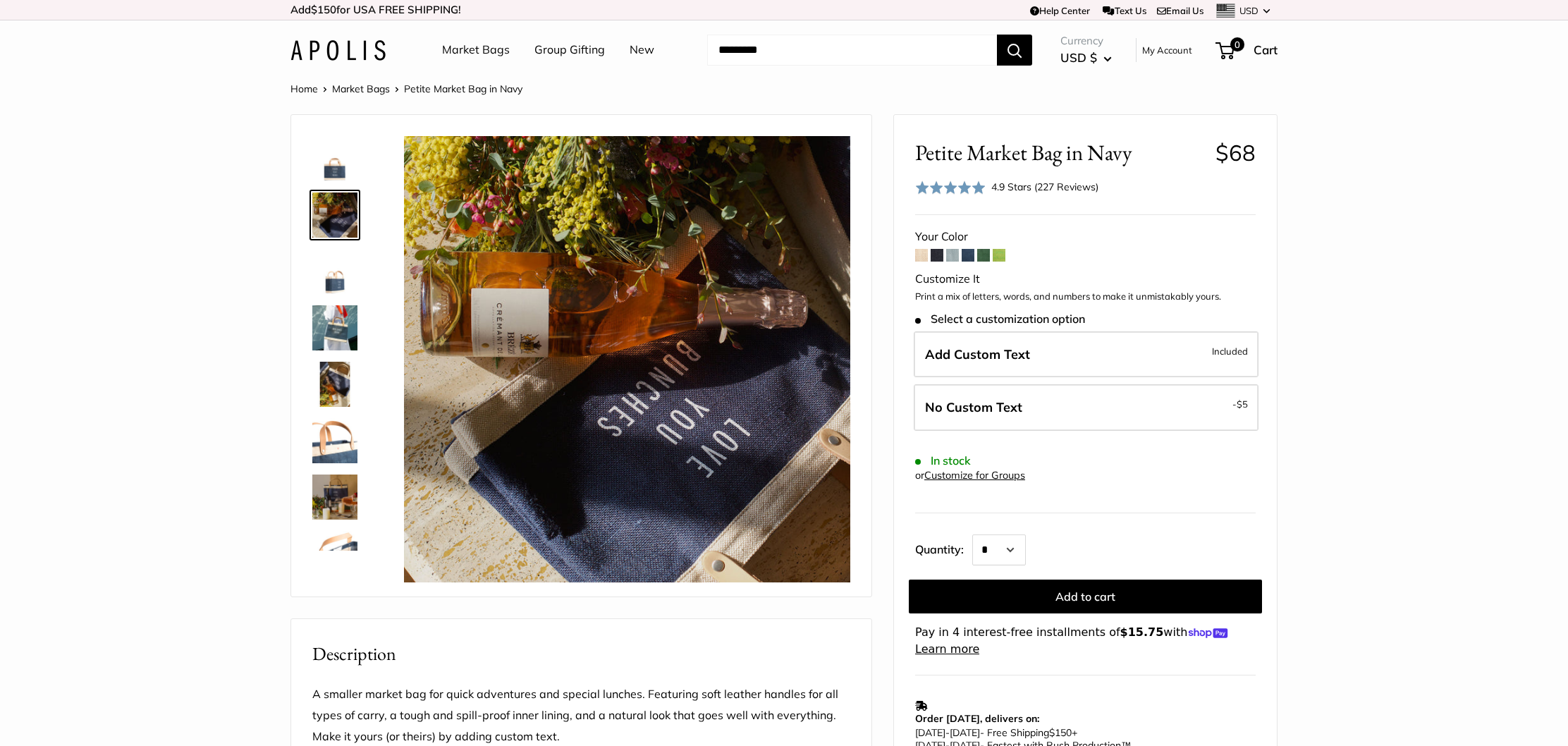
click at [478, 50] on link "Market Bags" at bounding box center [475, 50] width 68 height 22
